Goal: Information Seeking & Learning: Learn about a topic

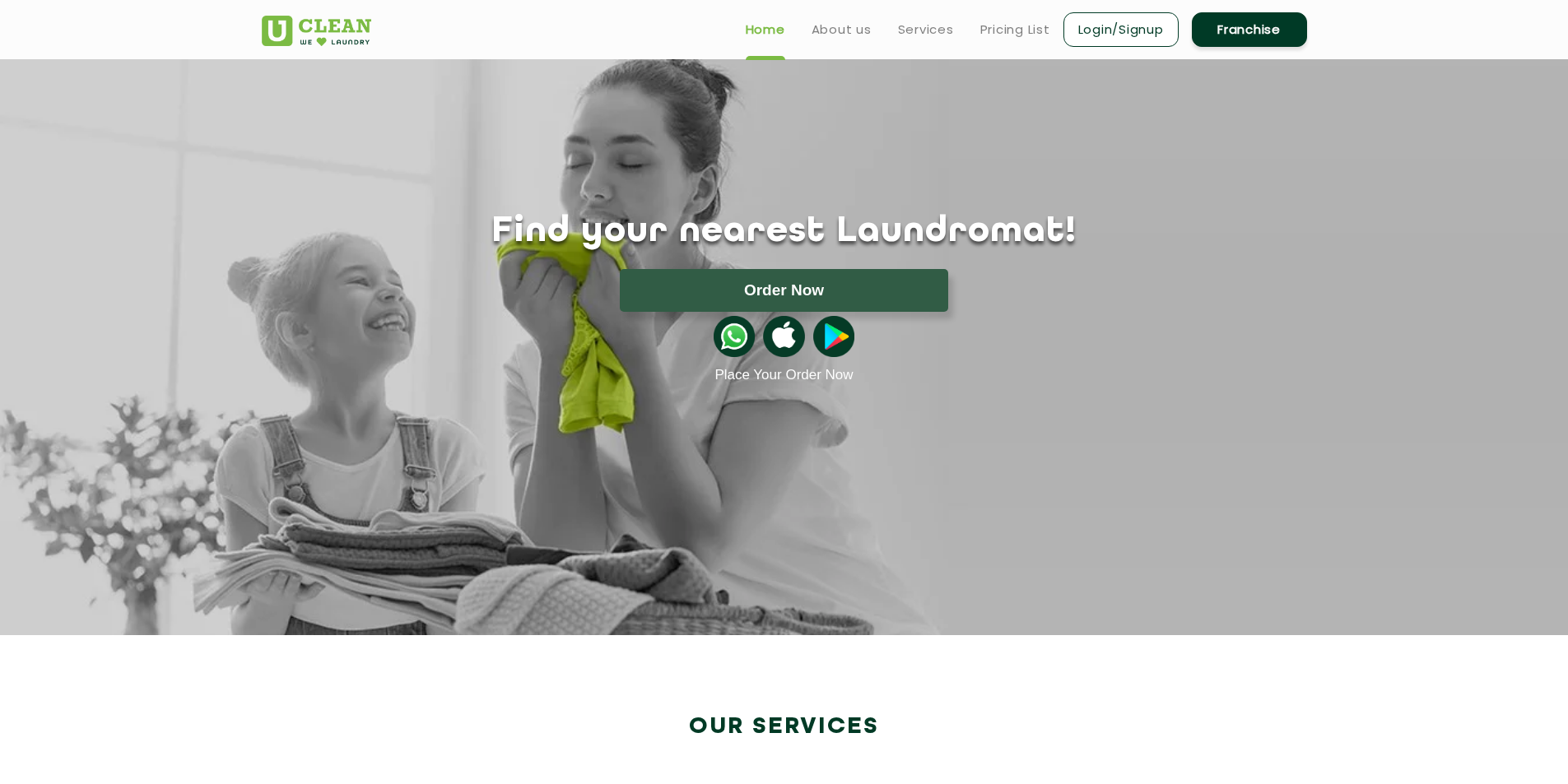
click at [1232, 24] on link "Franchise" at bounding box center [1249, 29] width 115 height 34
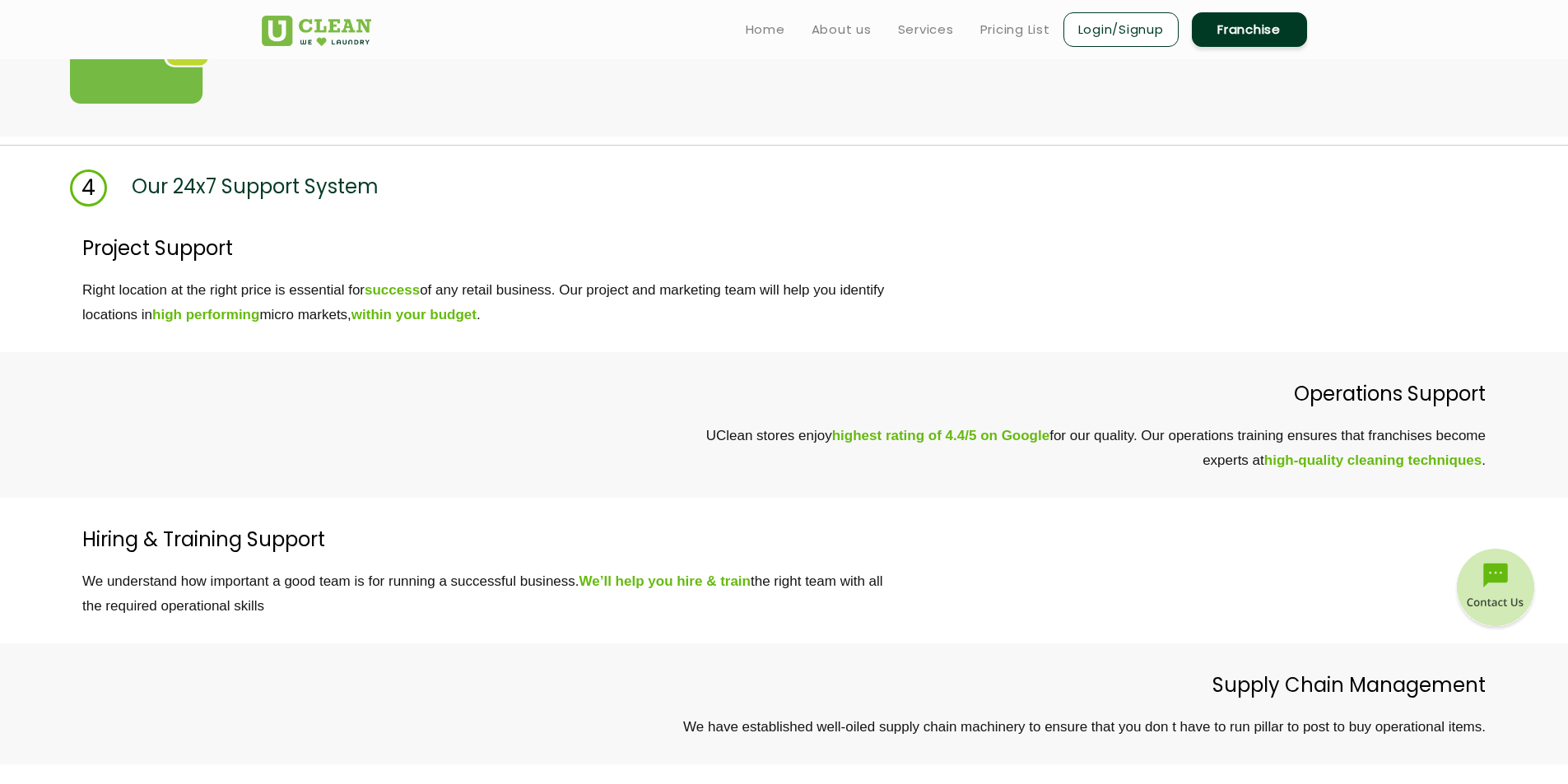
scroll to position [4332, 0]
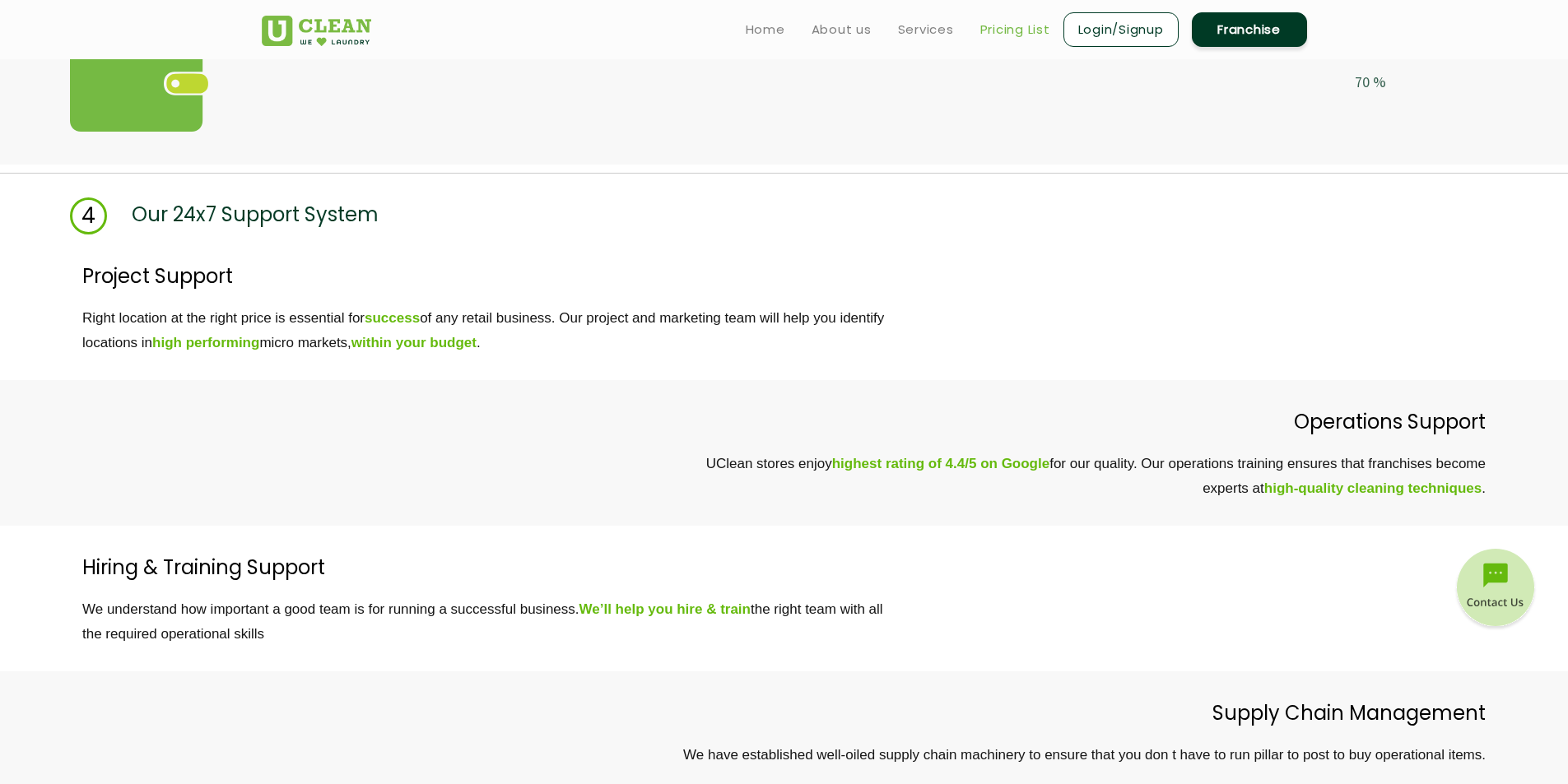
click at [993, 27] on link "Pricing List" at bounding box center [1015, 29] width 70 height 20
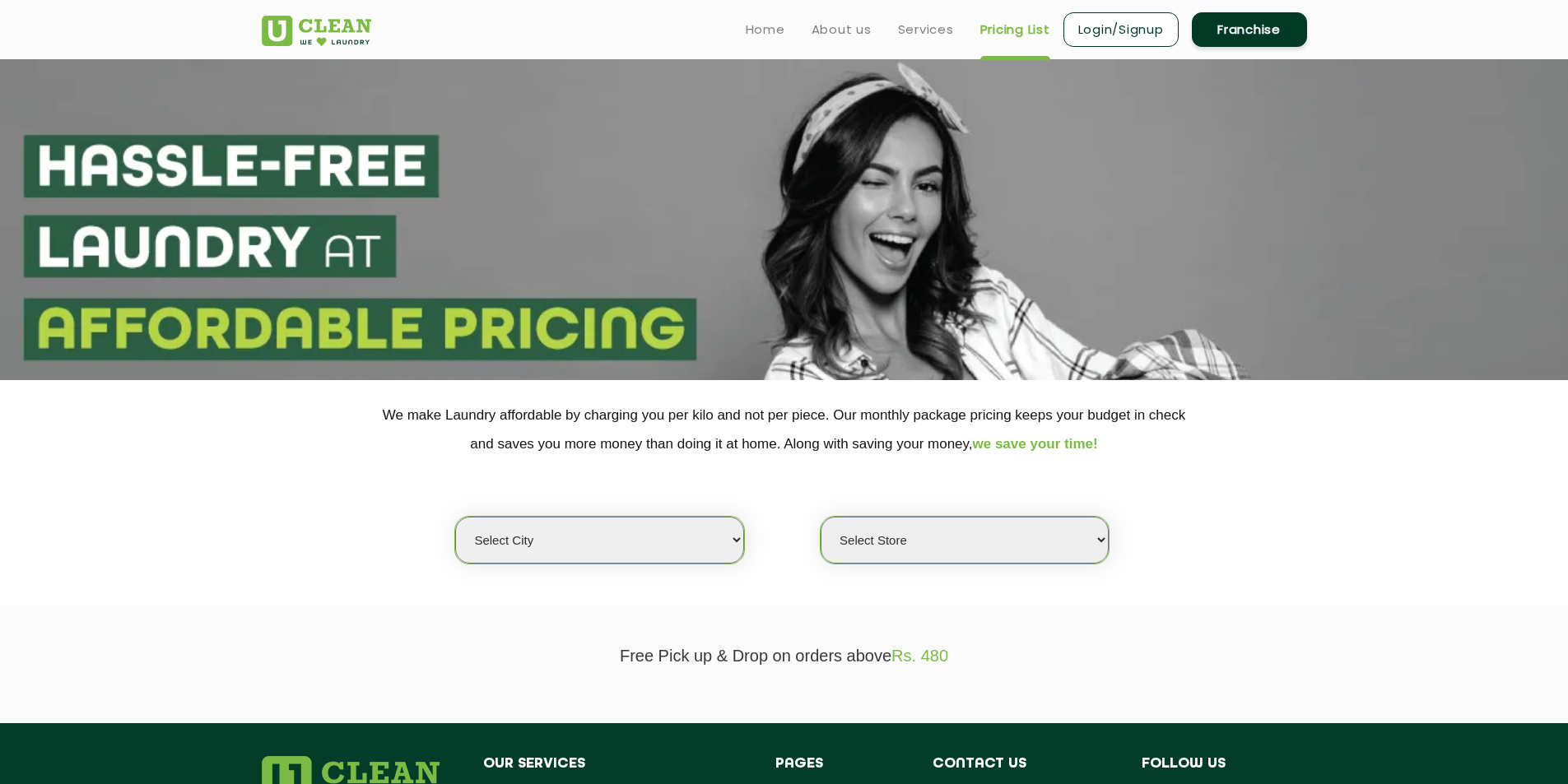
click at [619, 560] on select "Select city [GEOGRAPHIC_DATA] [GEOGRAPHIC_DATA] [GEOGRAPHIC_DATA] [GEOGRAPHIC_D…" at bounding box center [599, 540] width 288 height 47
select select "11"
click at [455, 517] on select "Select city [GEOGRAPHIC_DATA] [GEOGRAPHIC_DATA] [GEOGRAPHIC_DATA] [GEOGRAPHIC_D…" at bounding box center [599, 540] width 288 height 47
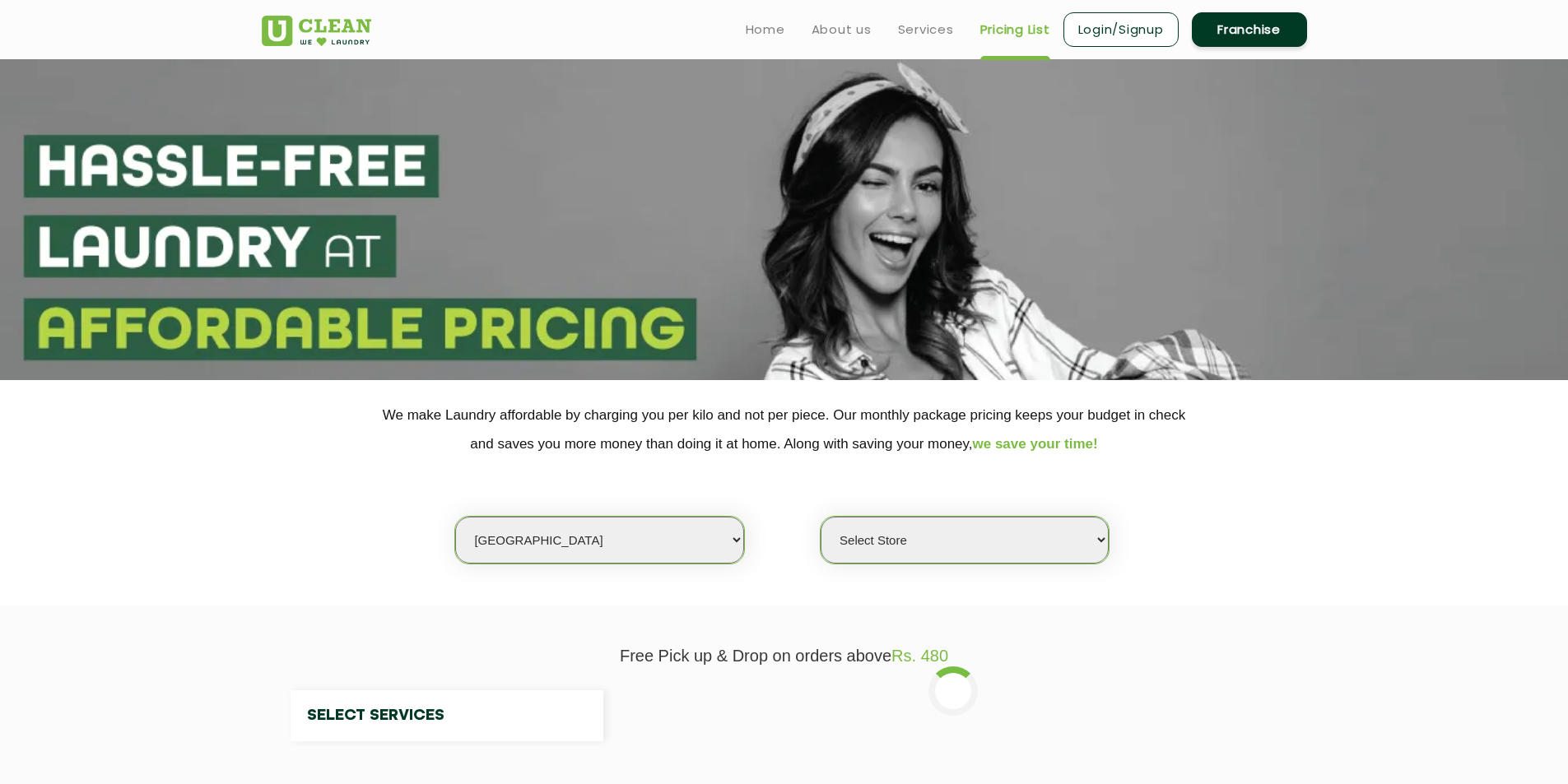
select select "0"
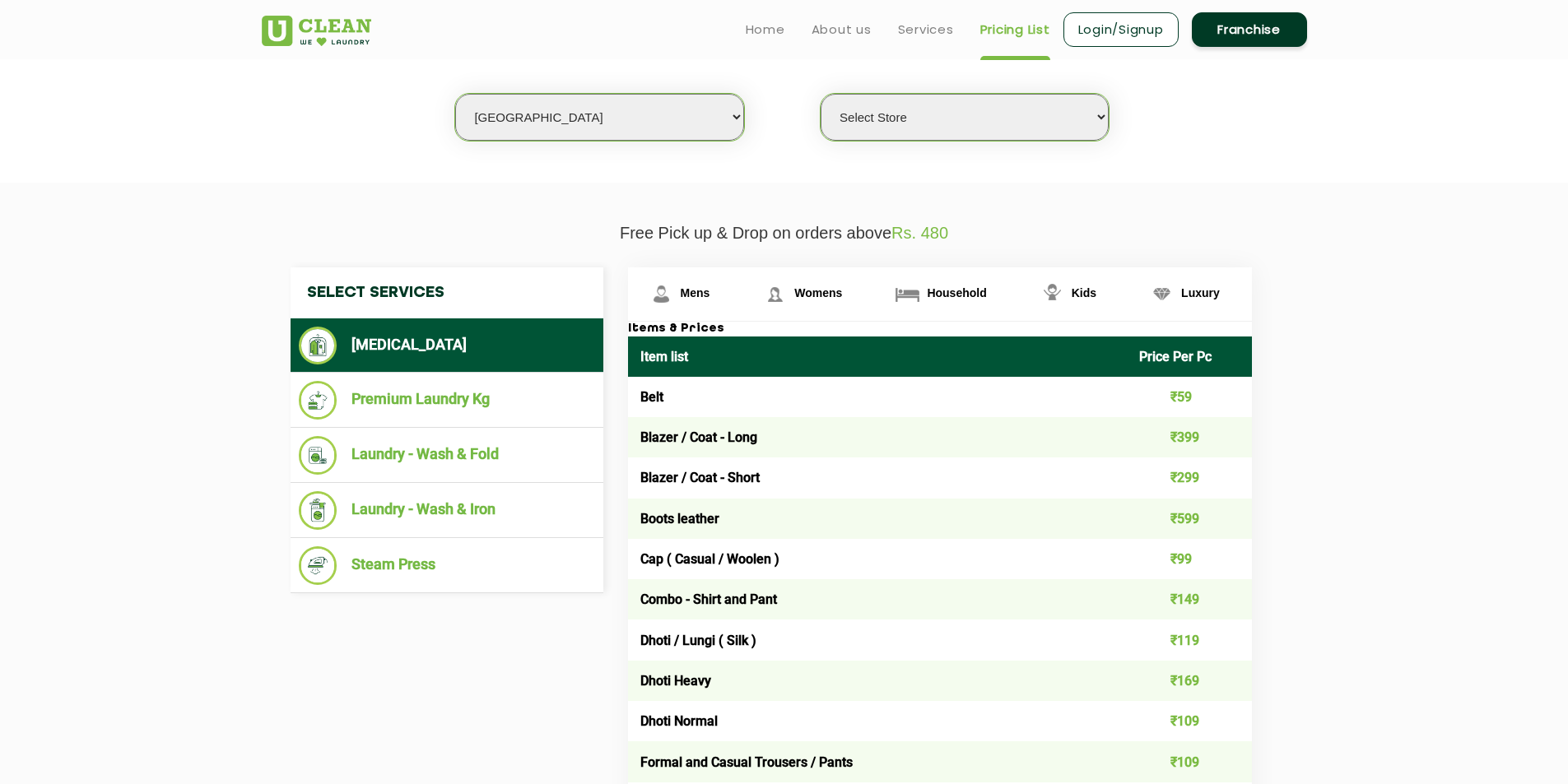
scroll to position [412, 0]
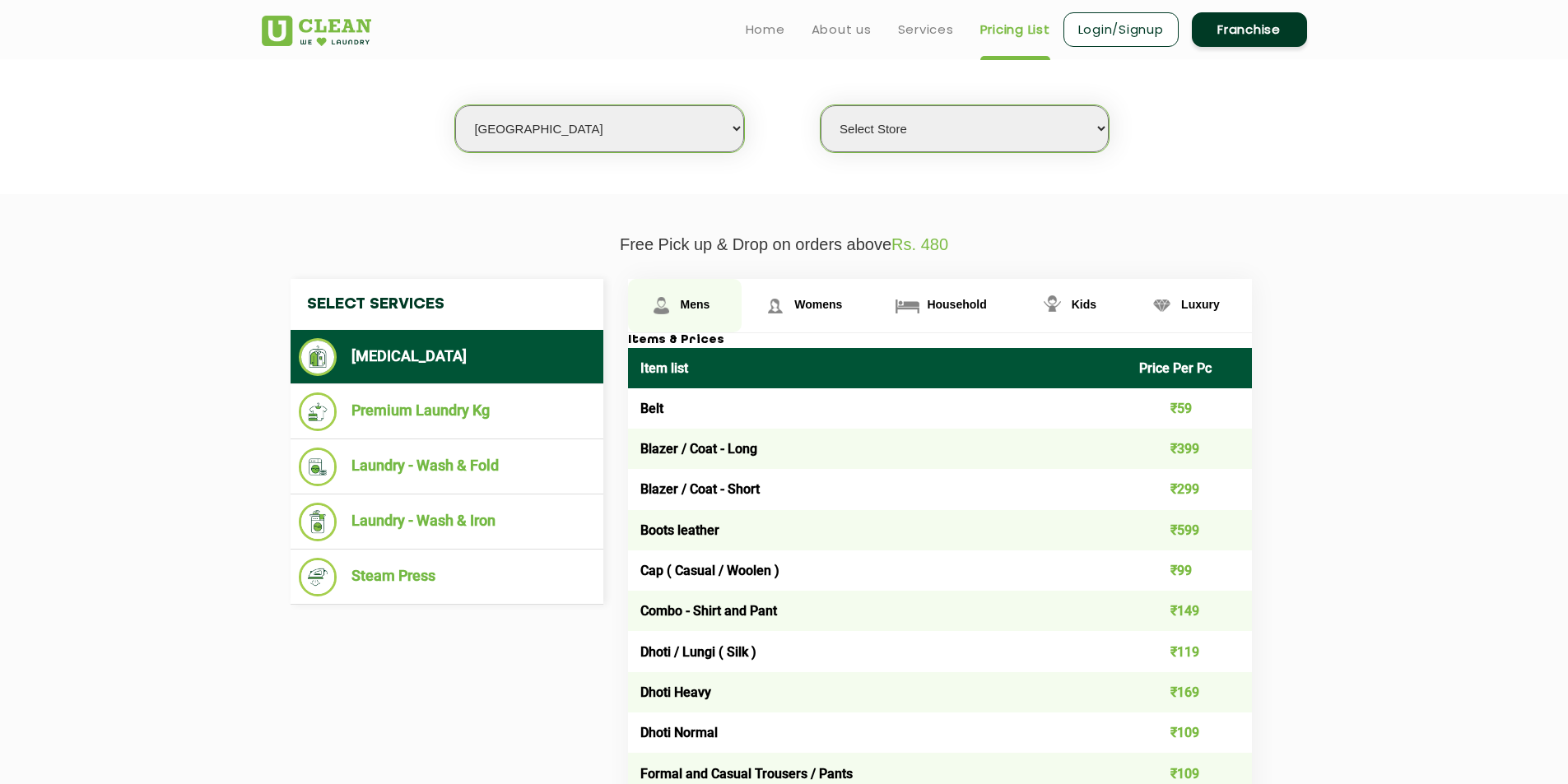
click at [690, 316] on link "Mens" at bounding box center [685, 306] width 114 height 53
click at [688, 302] on span "Mens" at bounding box center [695, 304] width 29 height 13
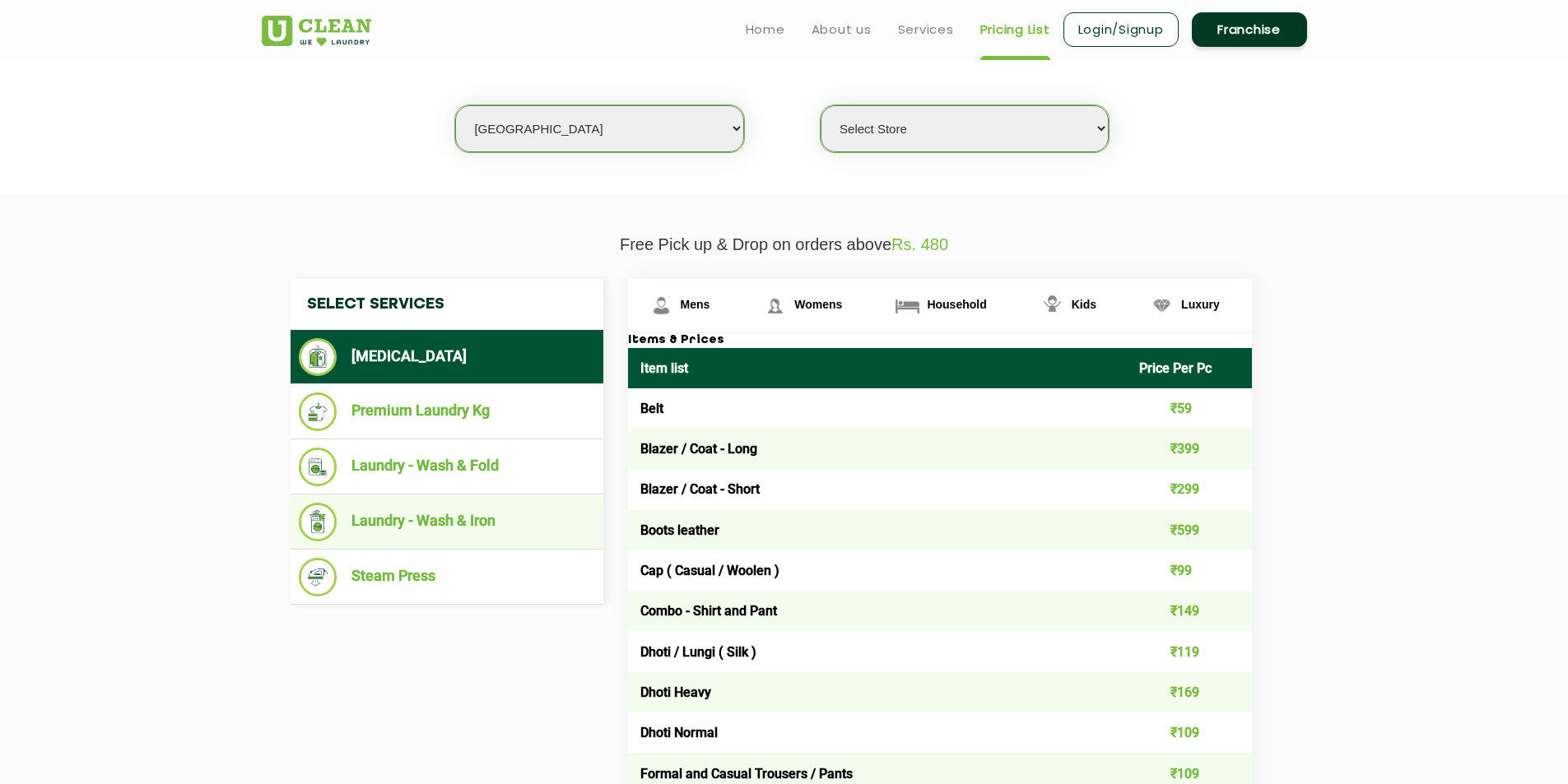
drag, startPoint x: 494, startPoint y: 521, endPoint x: 435, endPoint y: 513, distance: 59.5
click at [435, 513] on li "Laundry - Wash & Iron" at bounding box center [446, 522] width 296 height 38
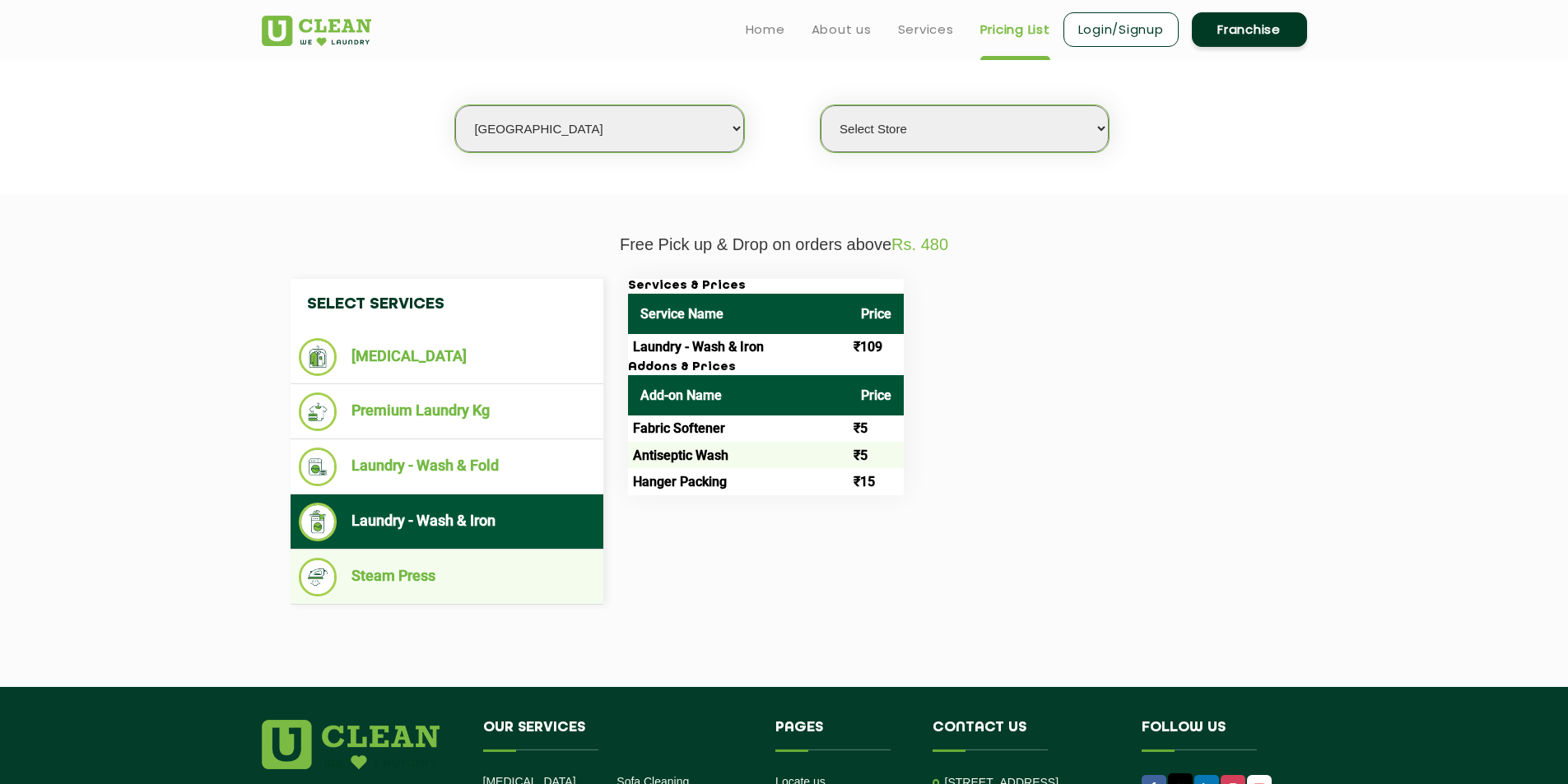
click at [423, 584] on li "Steam Press" at bounding box center [446, 577] width 296 height 38
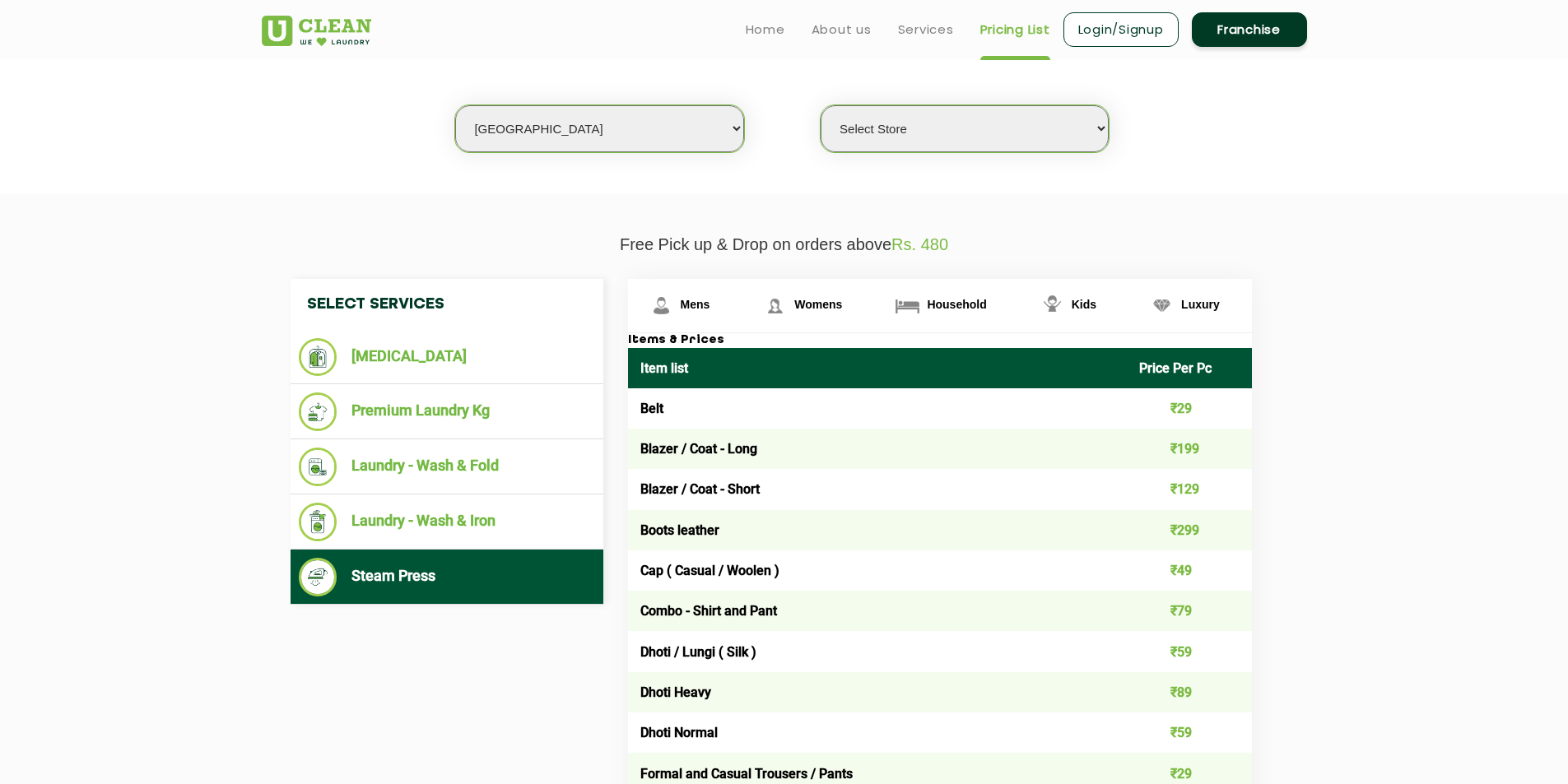
drag, startPoint x: 423, startPoint y: 584, endPoint x: 408, endPoint y: 652, distance: 69.6
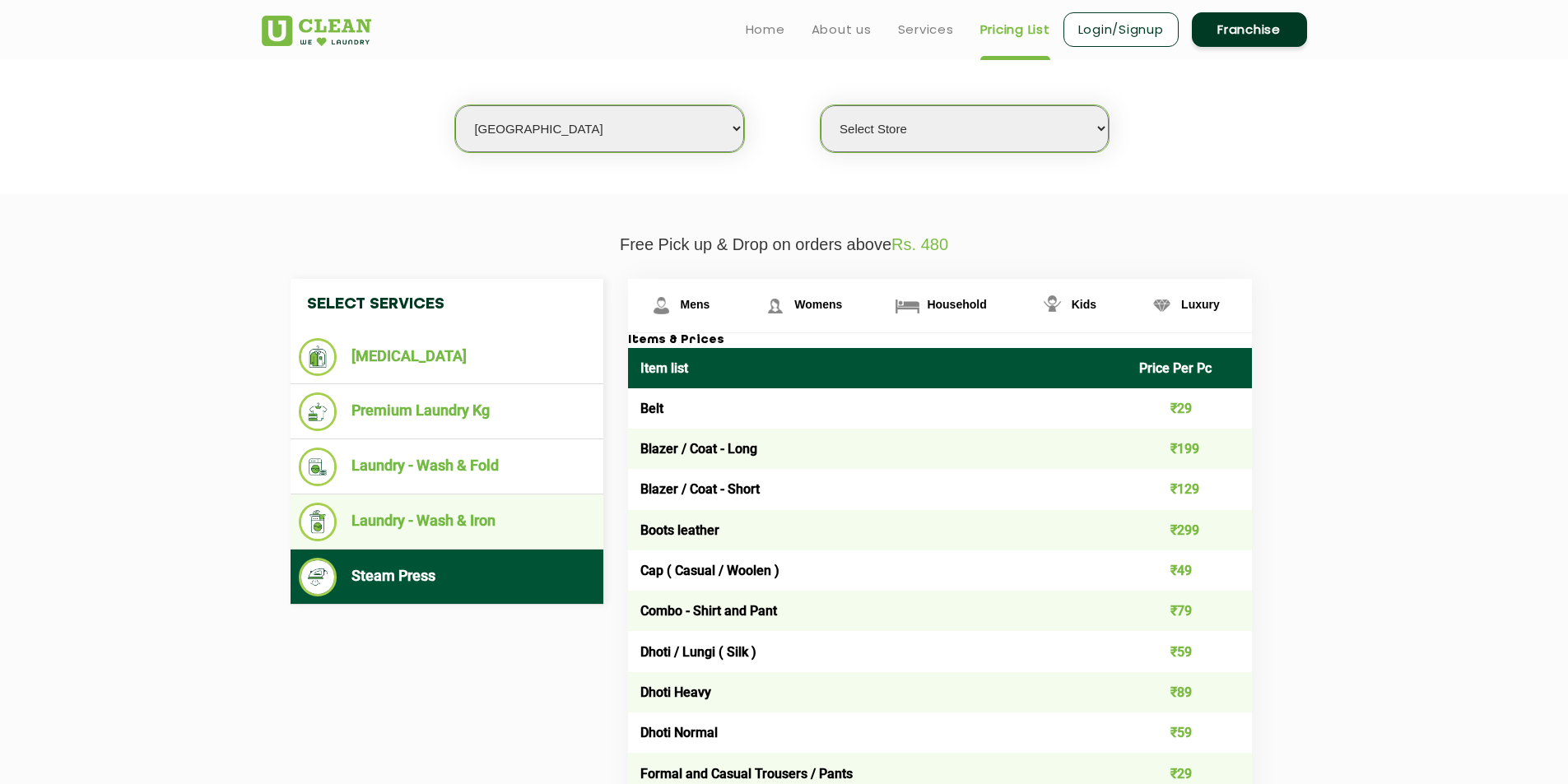
click at [422, 532] on li "Laundry - Wash & Iron" at bounding box center [446, 522] width 296 height 38
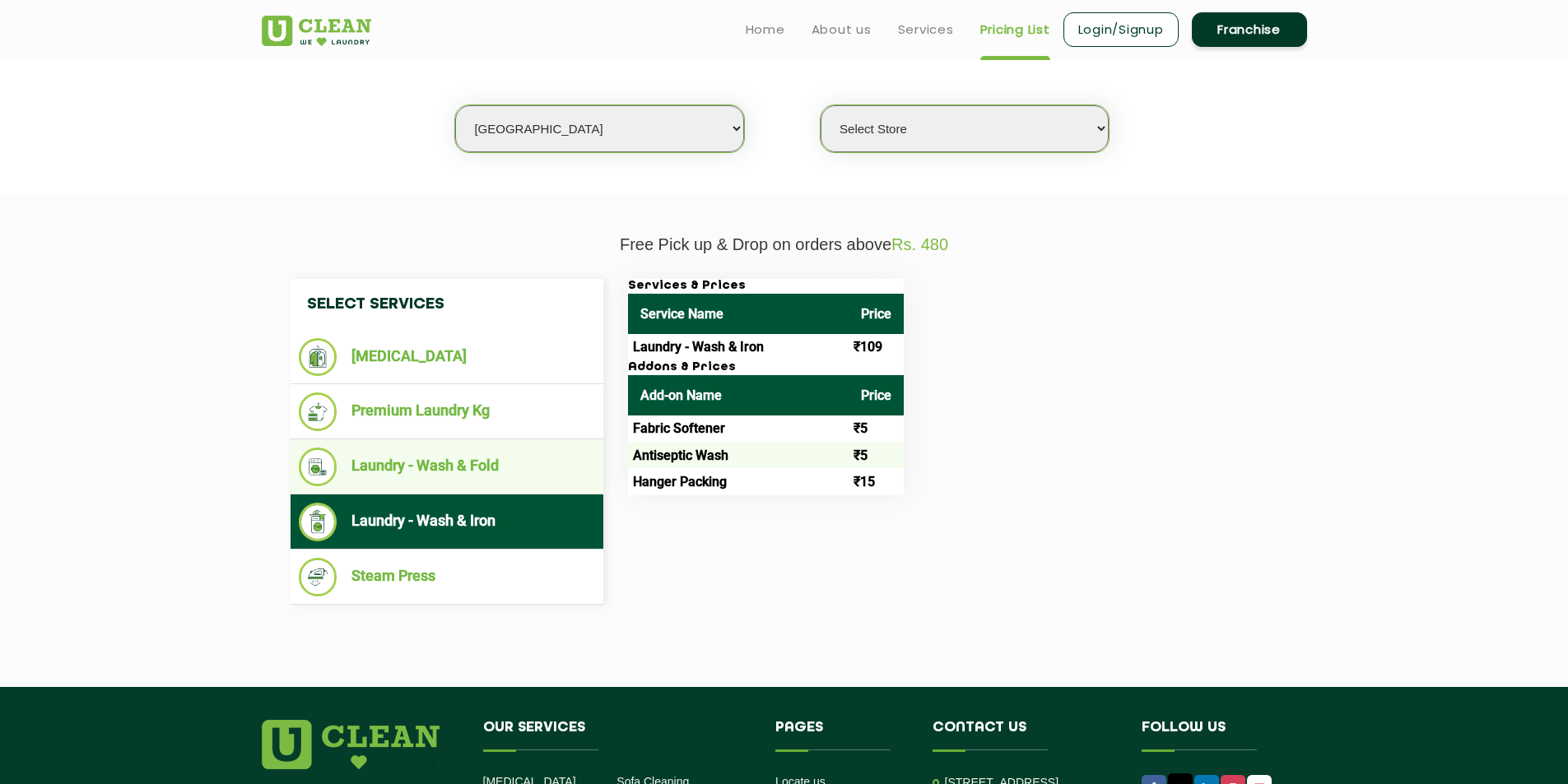
click at [433, 473] on li "Laundry - Wash & Fold" at bounding box center [446, 466] width 296 height 38
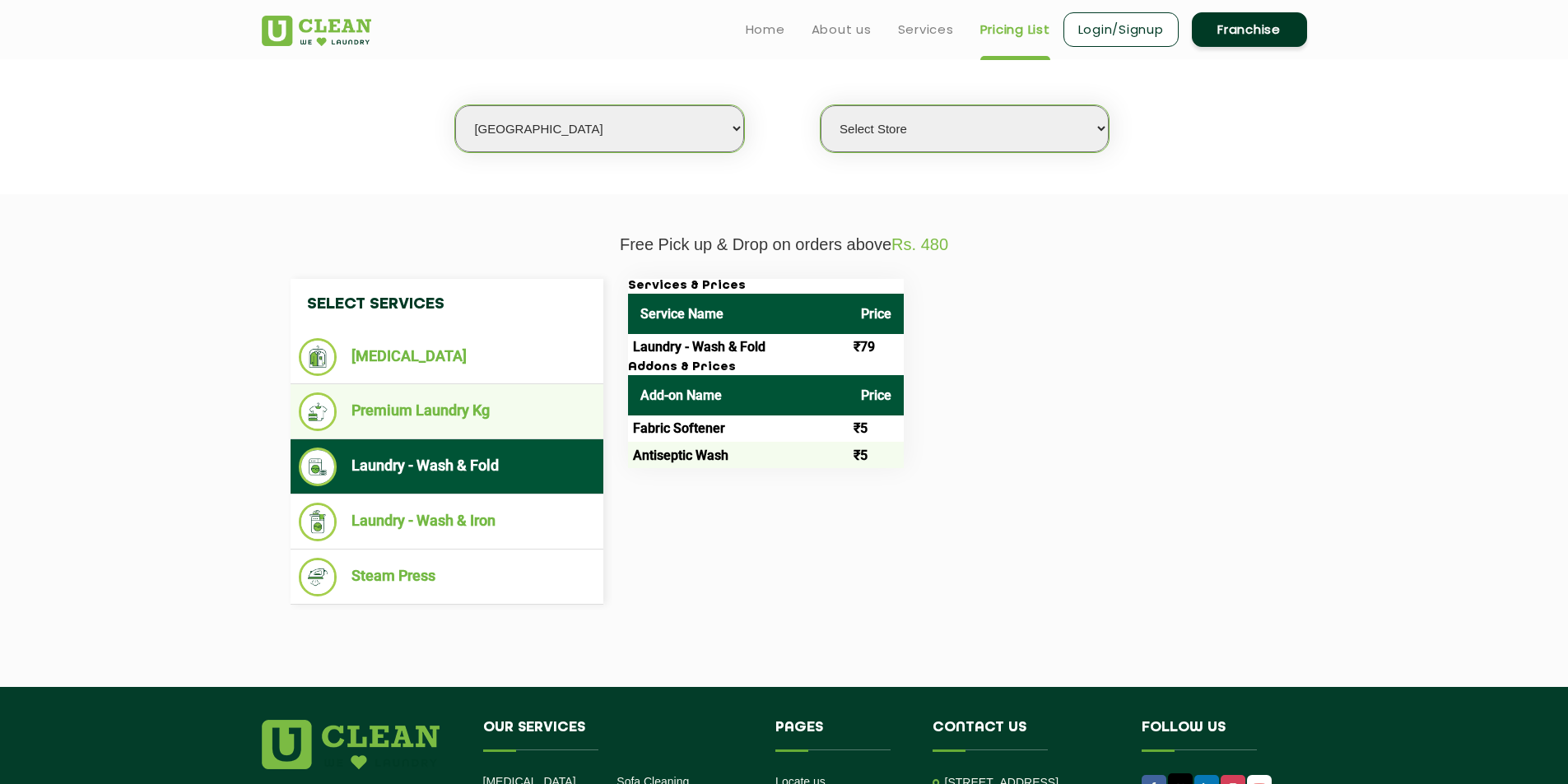
click at [441, 416] on li "Premium Laundry Kg" at bounding box center [446, 411] width 296 height 38
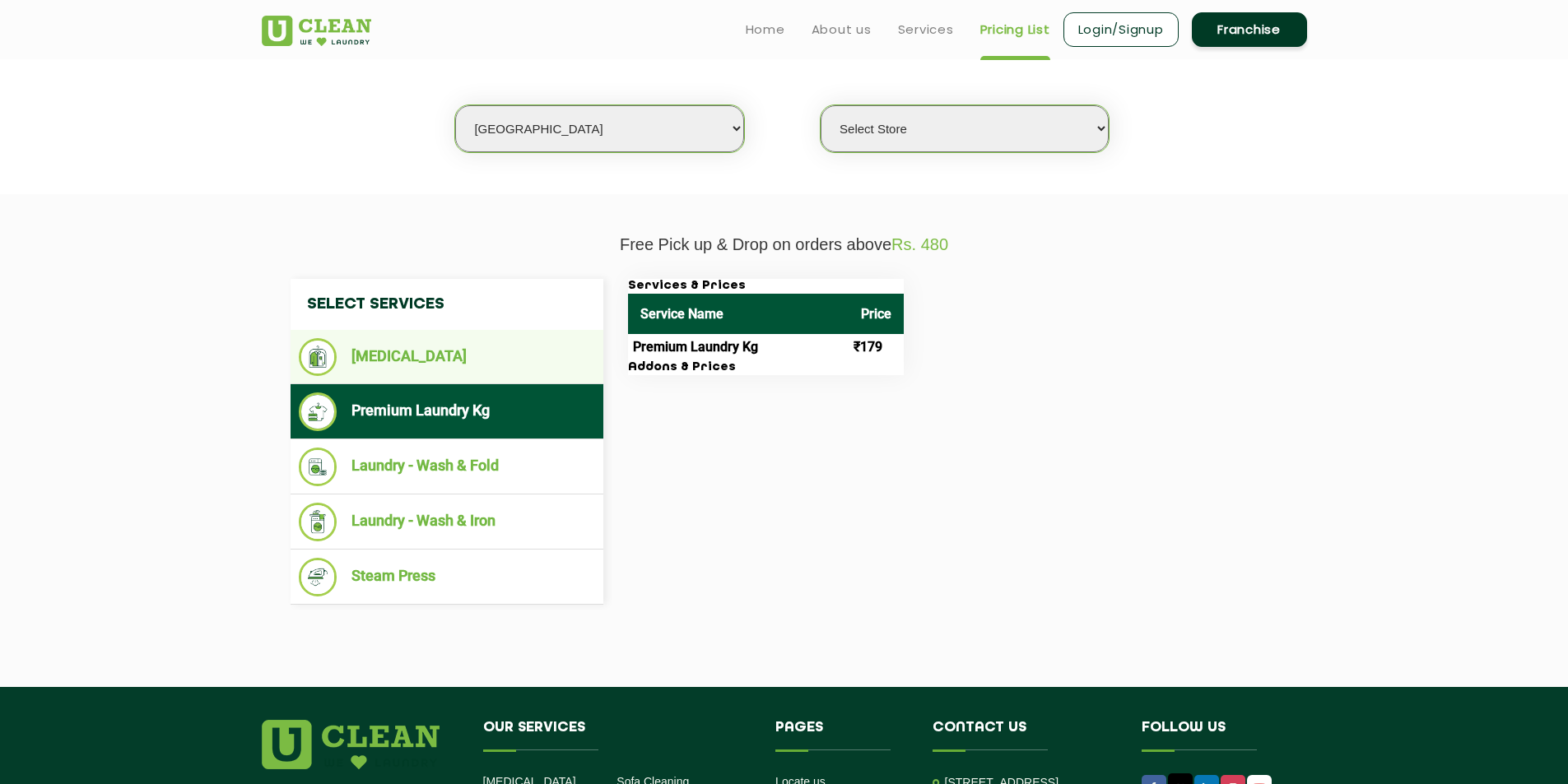
click at [492, 382] on ul "[MEDICAL_DATA]" at bounding box center [447, 357] width 313 height 54
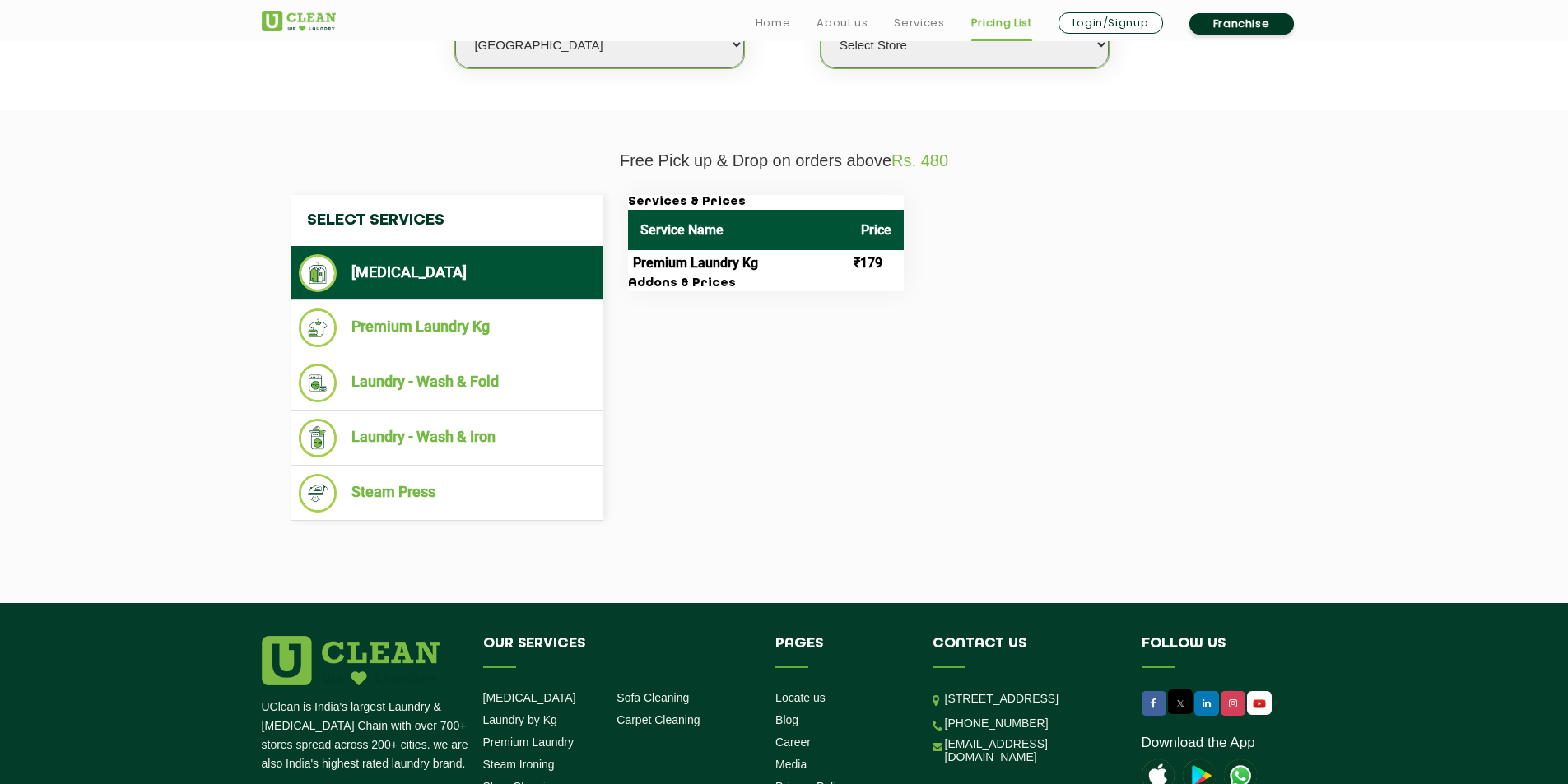
scroll to position [576, 0]
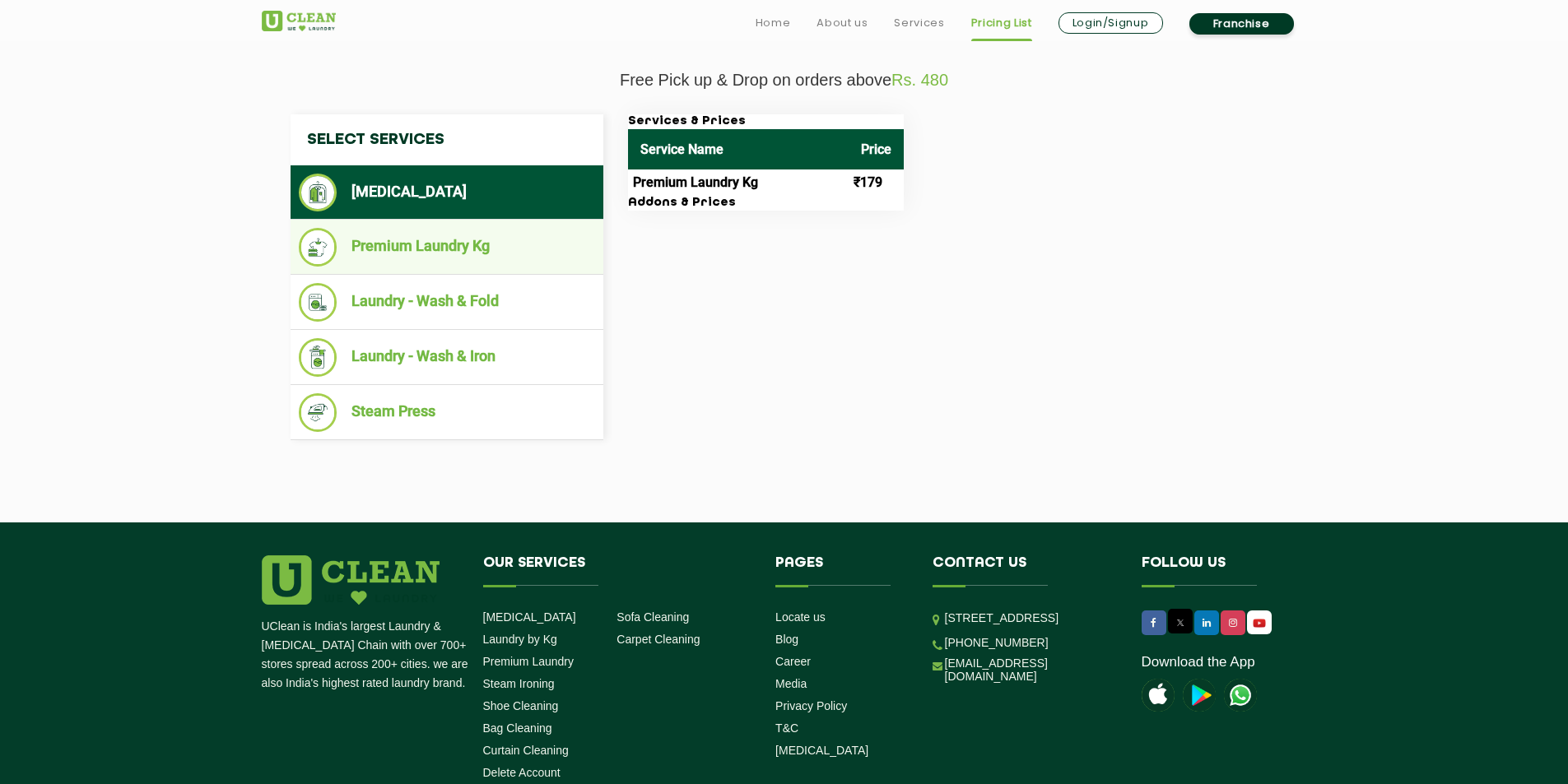
click at [435, 264] on li "Premium Laundry Kg" at bounding box center [446, 247] width 296 height 38
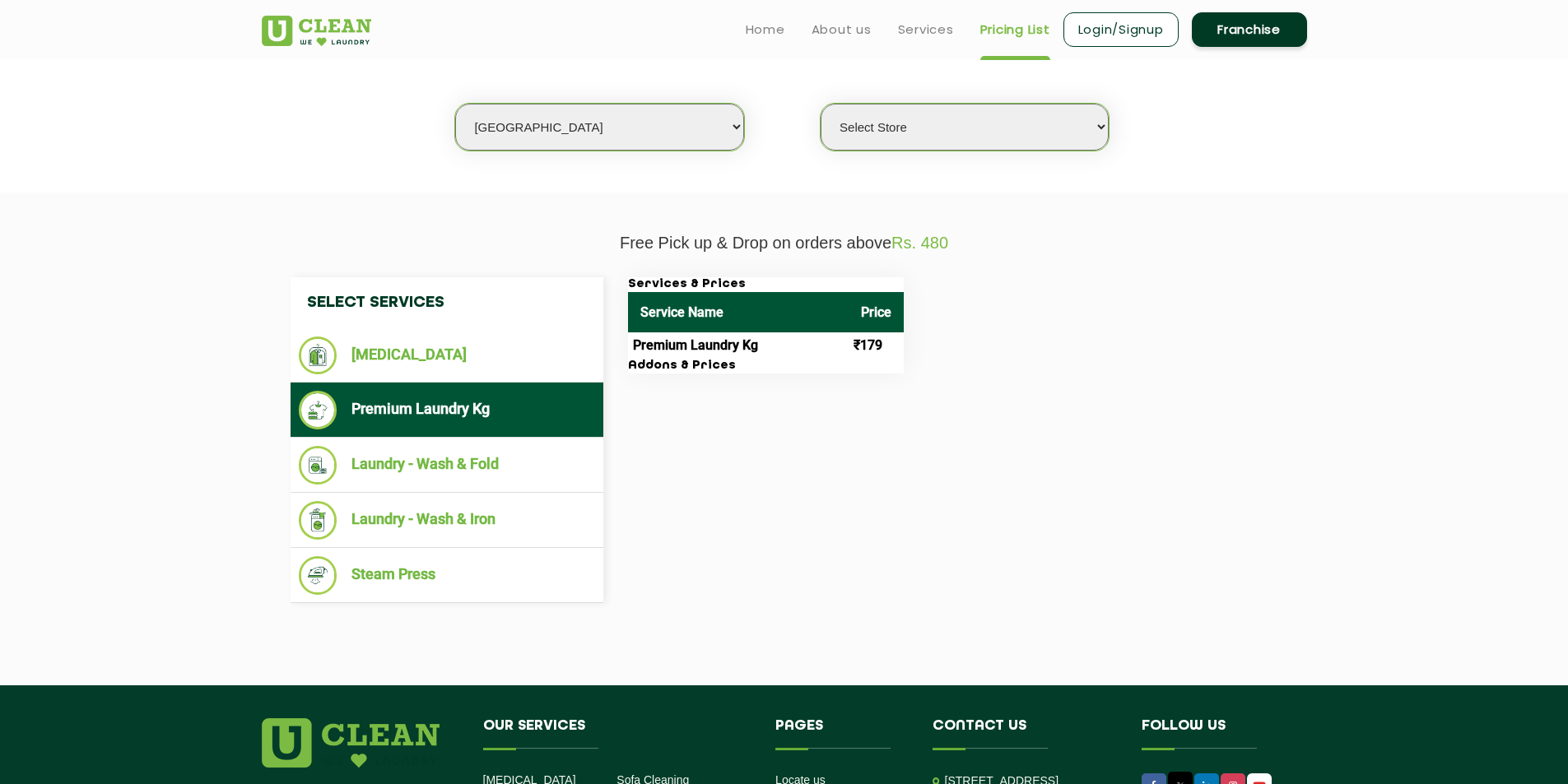
scroll to position [412, 0]
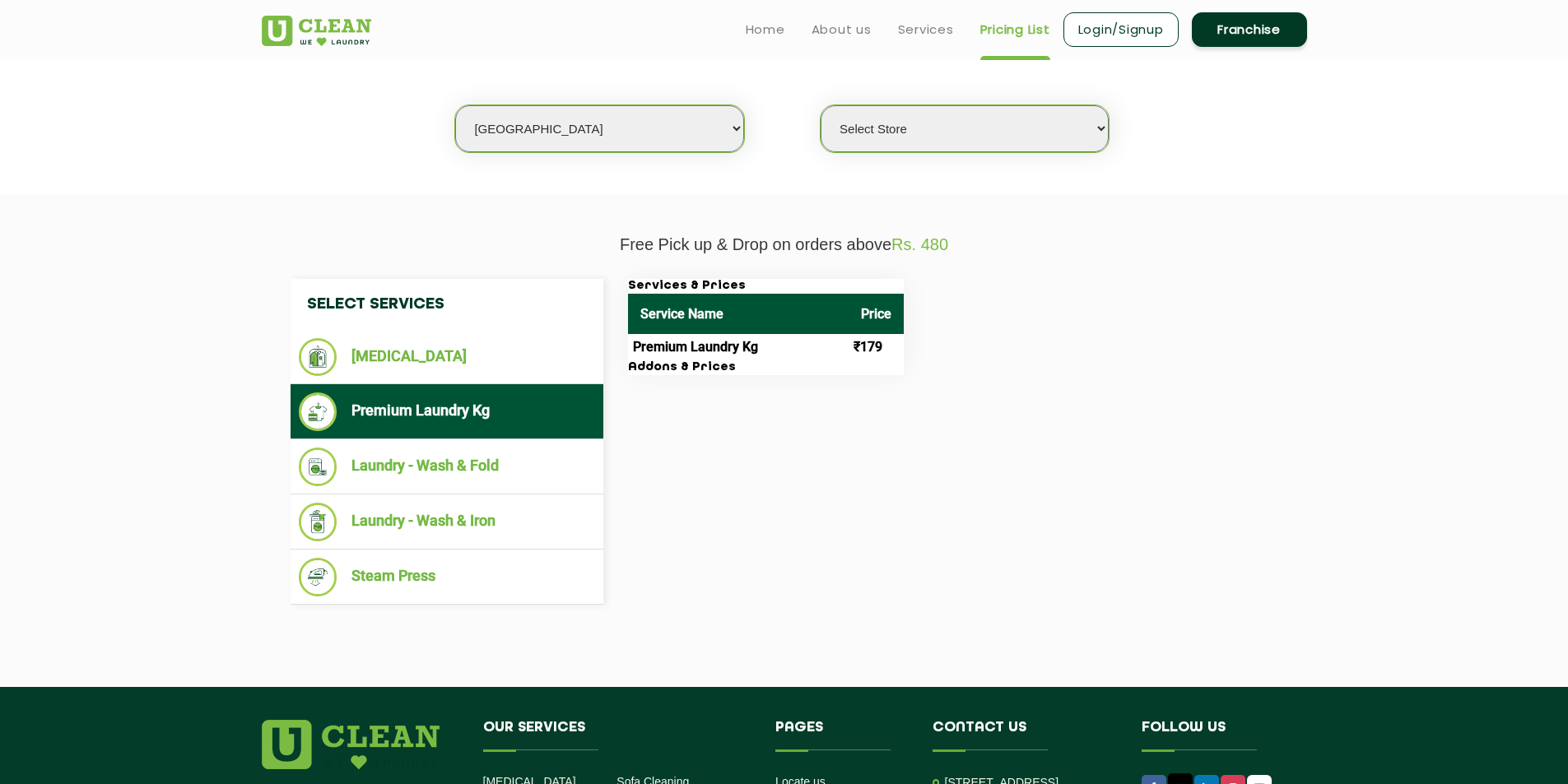
click at [863, 147] on select "Select Store [GEOGRAPHIC_DATA][PERSON_NAME] UClean Navalur UClean Chitlapakkam …" at bounding box center [964, 129] width 288 height 47
drag, startPoint x: 850, startPoint y: 134, endPoint x: 820, endPoint y: 128, distance: 30.6
click at [850, 134] on select "Select Store [GEOGRAPHIC_DATA][PERSON_NAME] UClean Navalur UClean Chitlapakkam …" at bounding box center [964, 129] width 288 height 47
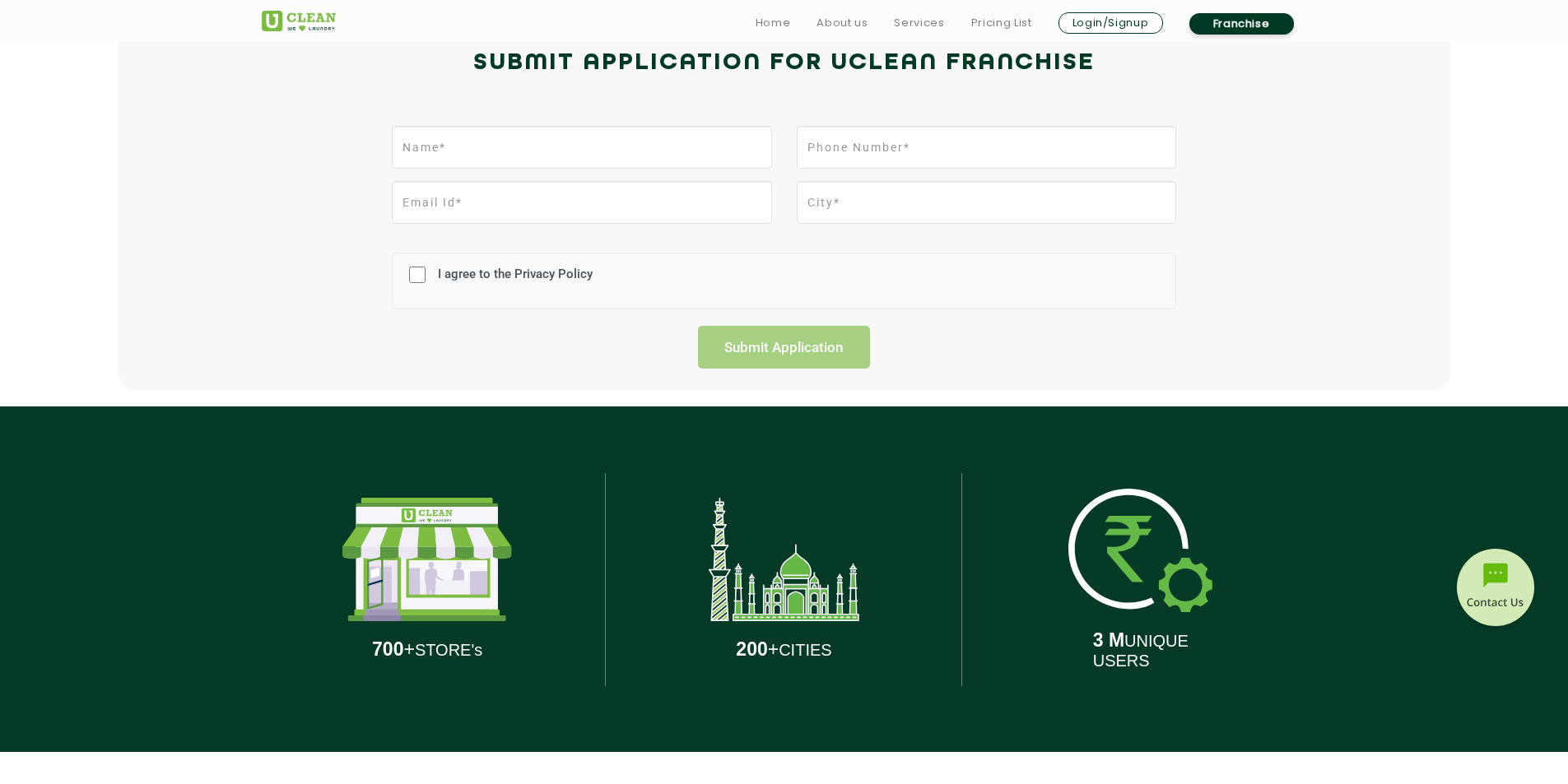
scroll to position [2767, 0]
